Goal: Book appointment/travel/reservation

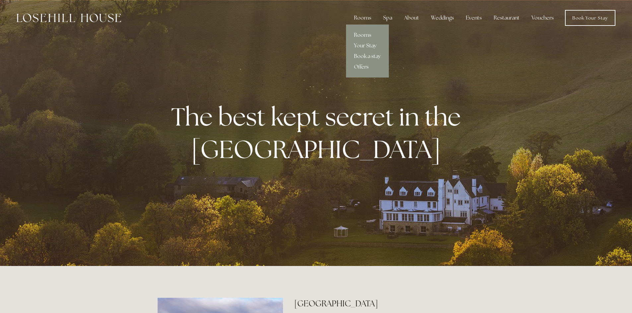
click at [366, 33] on link "Rooms" at bounding box center [367, 35] width 43 height 11
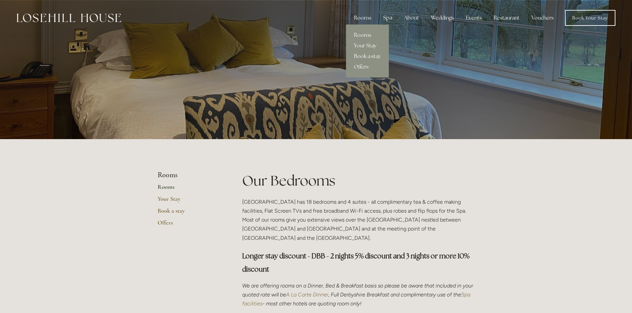
click at [363, 56] on link "Book a stay" at bounding box center [367, 56] width 43 height 11
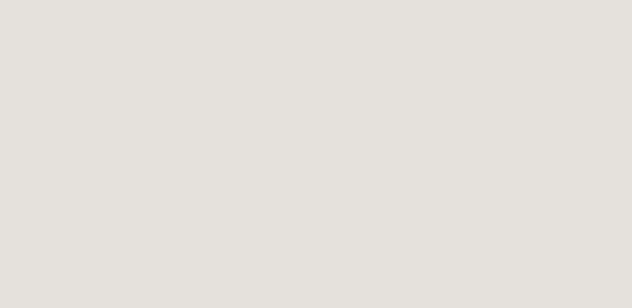
scroll to position [136, 0]
